Goal: Information Seeking & Learning: Learn about a topic

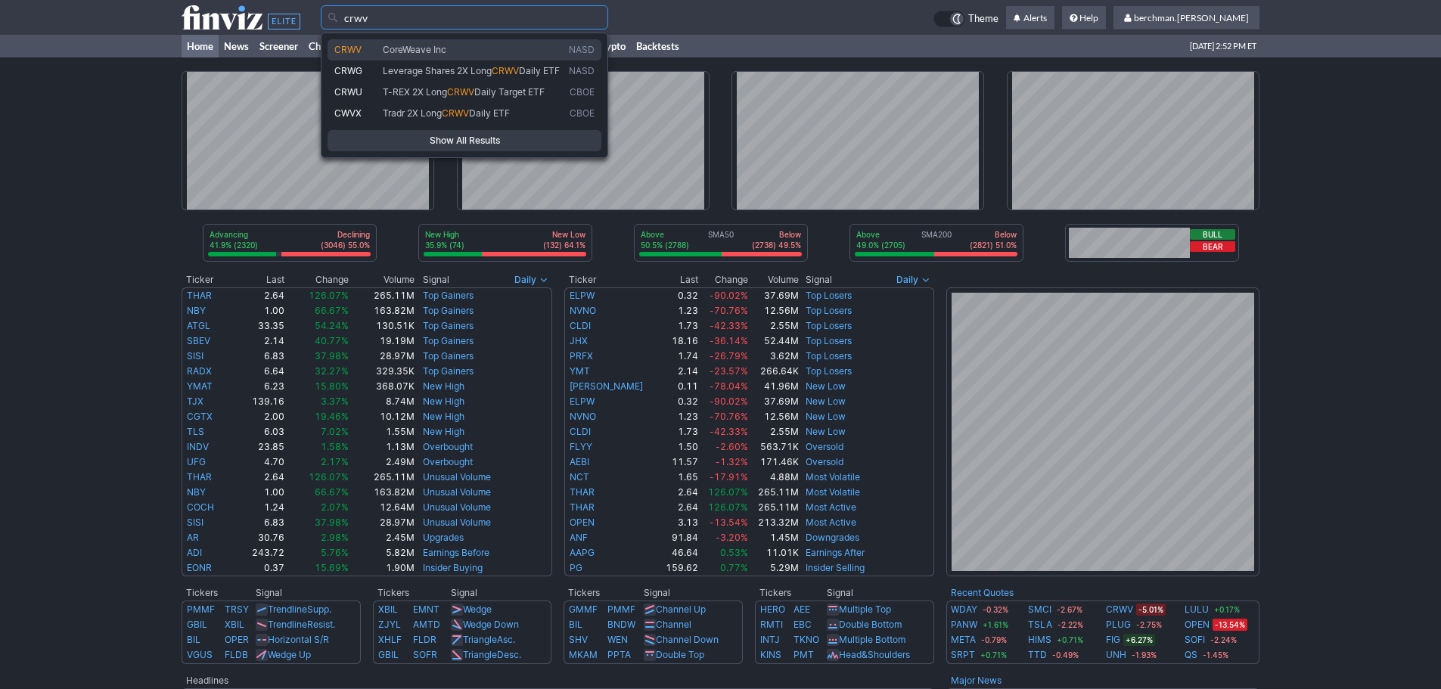
click at [438, 45] on span "CoreWeave Inc" at bounding box center [415, 49] width 64 height 11
type input "CRWV"
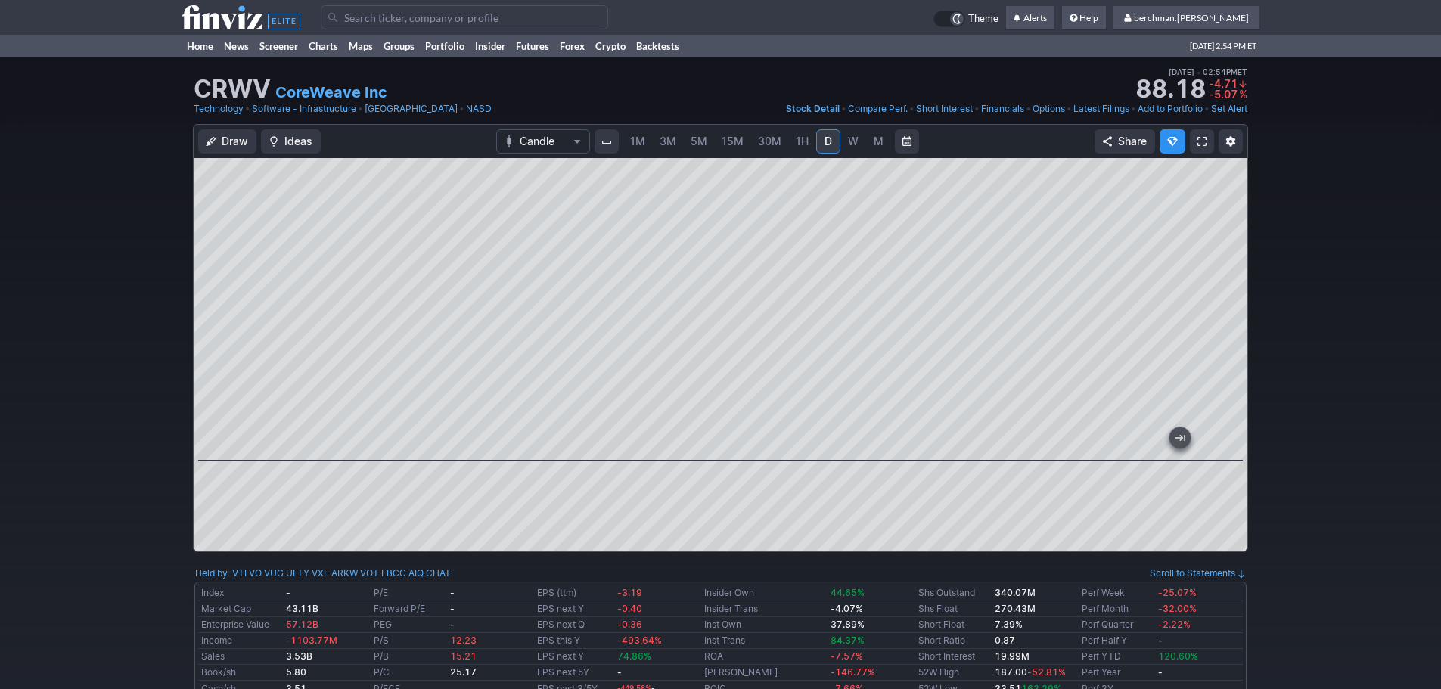
click at [411, 17] on input "Search" at bounding box center [464, 17] width 287 height 24
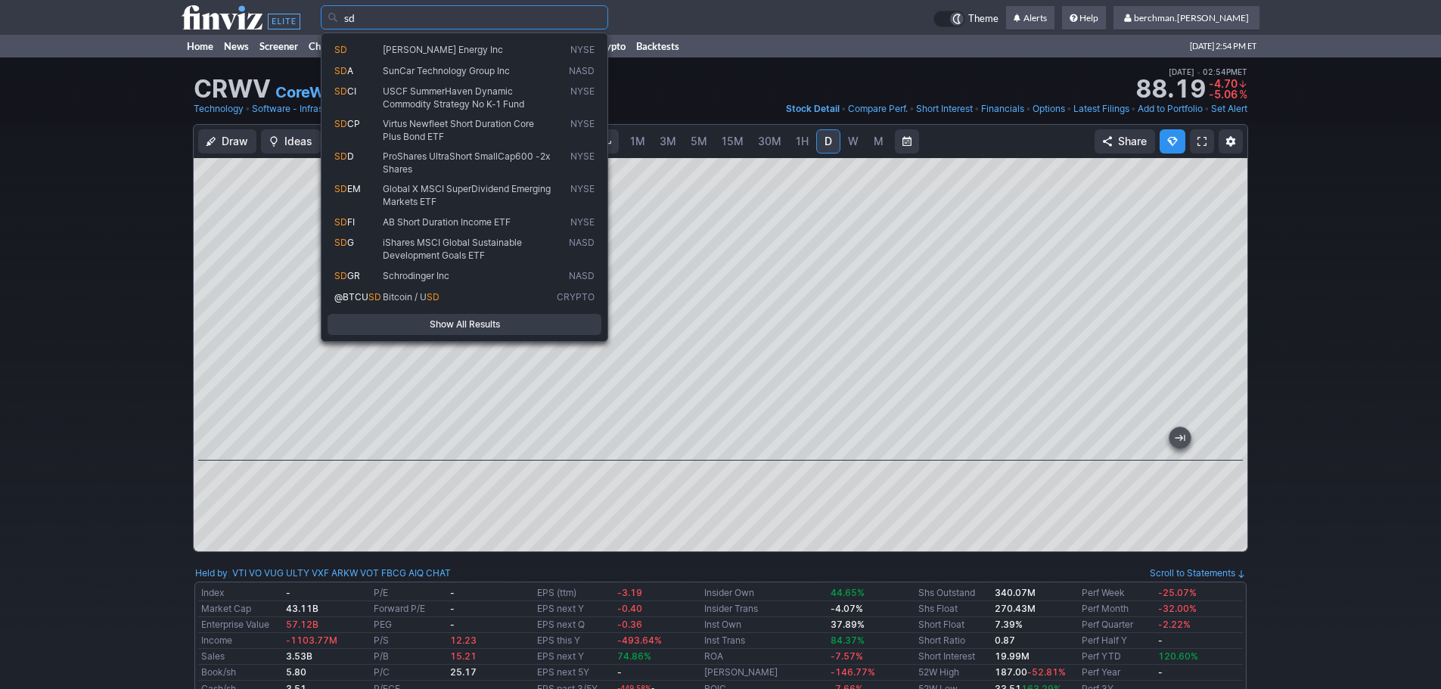
click at [413, 51] on span "[PERSON_NAME] Energy Inc" at bounding box center [443, 49] width 120 height 11
type input "SD"
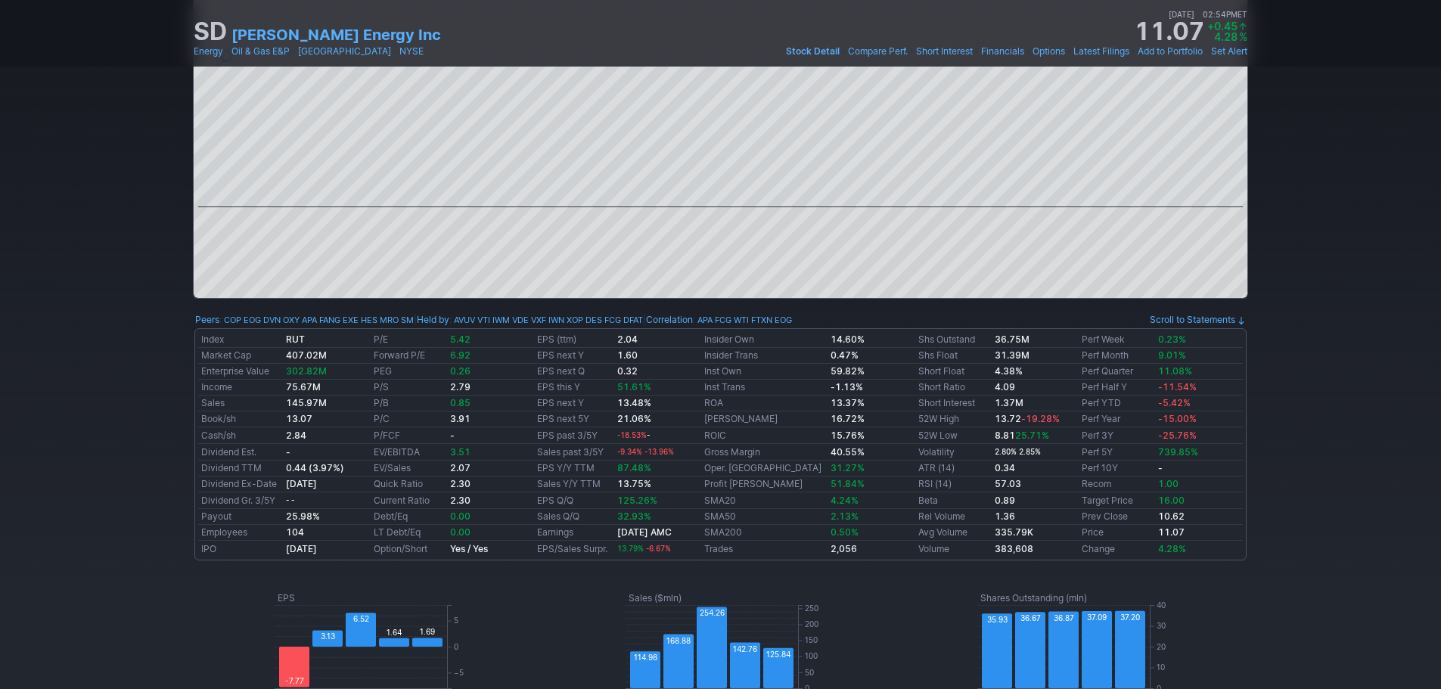
scroll to position [76, 0]
